Goal: Subscribe to service/newsletter

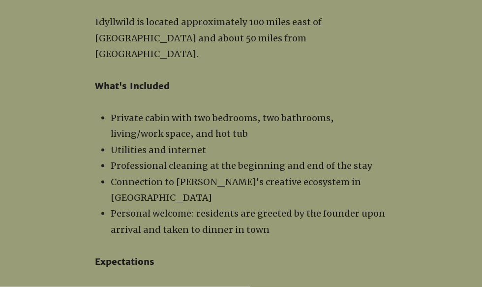
scroll to position [1105, 0]
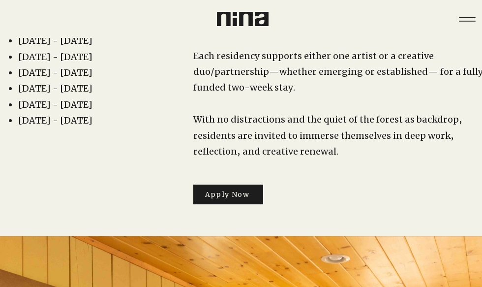
scroll to position [0, 0]
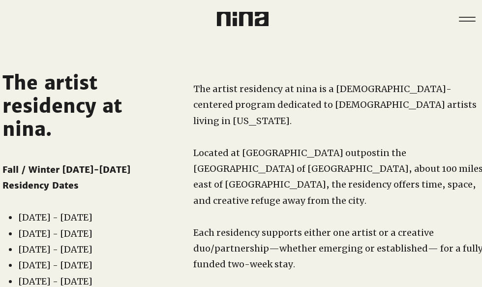
click at [227, 6] on div at bounding box center [180, 13] width 120 height 26
click at [259, 29] on div "Menu" at bounding box center [241, 19] width 482 height 38
click at [245, 18] on img at bounding box center [243, 19] width 52 height 14
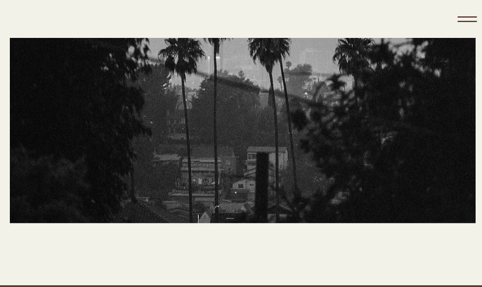
scroll to position [322, 0]
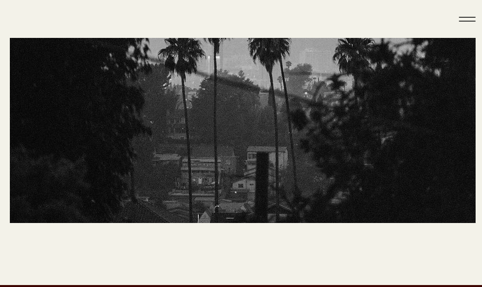
click at [462, 28] on icon "Menu" at bounding box center [466, 18] width 29 height 29
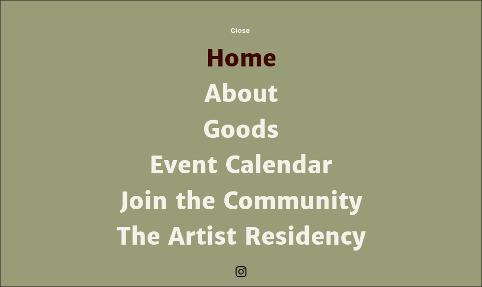
click at [236, 276] on img "Instagram" at bounding box center [241, 271] width 15 height 15
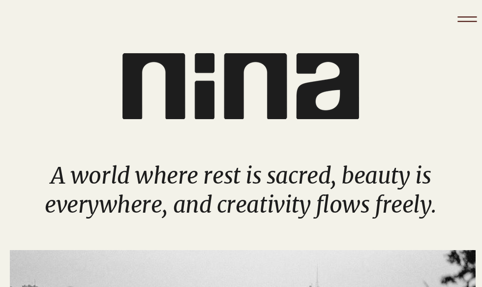
click at [461, 27] on icon "Menu" at bounding box center [467, 19] width 34 height 34
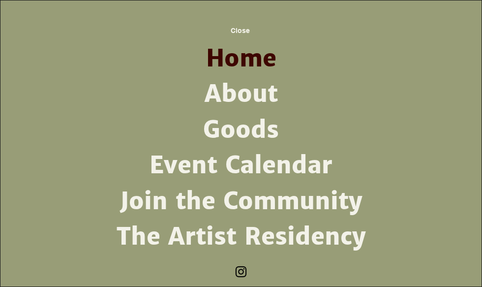
click at [242, 272] on img "Instagram" at bounding box center [241, 271] width 15 height 15
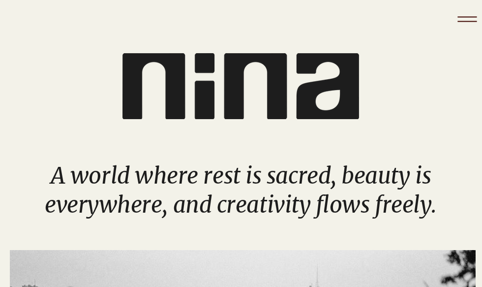
click at [461, 21] on icon "Menu" at bounding box center [466, 21] width 19 height 1
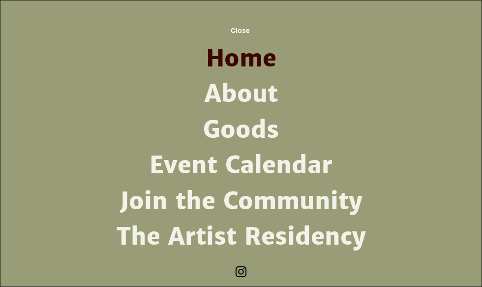
click at [237, 201] on link "Join the Community" at bounding box center [241, 200] width 257 height 35
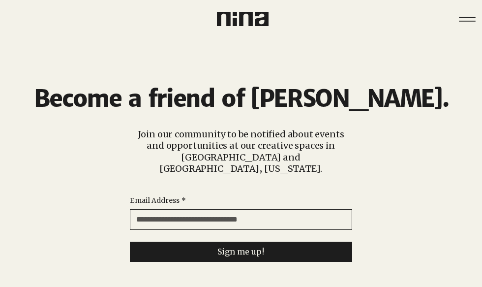
click at [221, 209] on input "Email Address *" at bounding box center [237, 219] width 215 height 20
type input "**********"
click at [201, 241] on button "Sign me up!" at bounding box center [241, 251] width 222 height 20
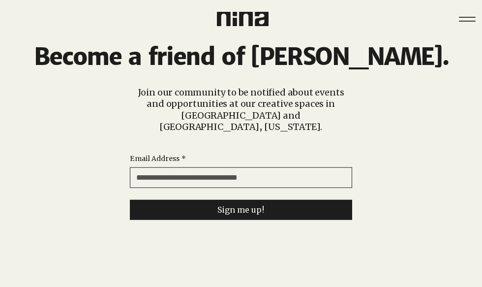
scroll to position [42, 0]
